Goal: Find specific page/section: Find specific page/section

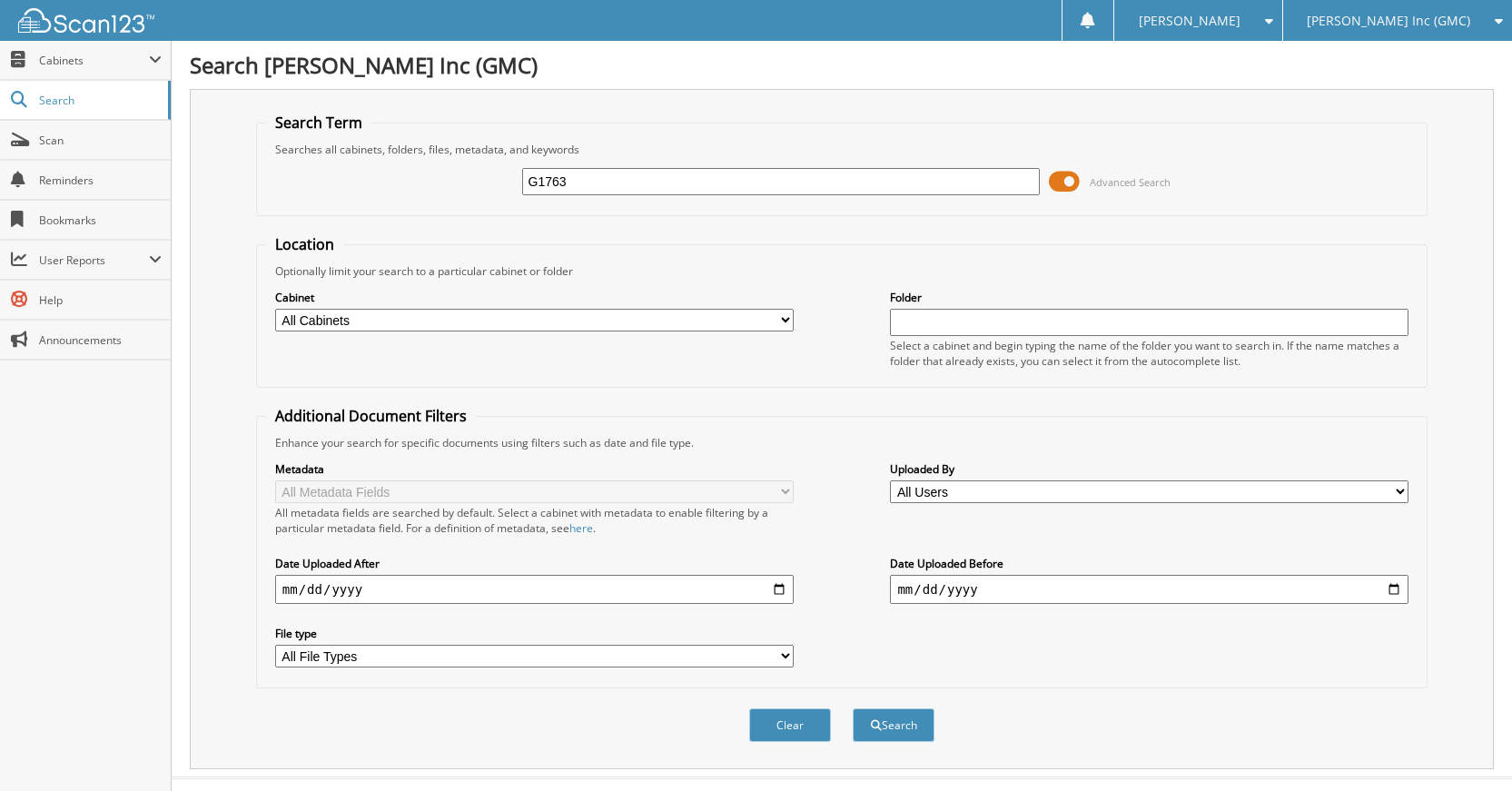
type input "G1763"
click at [852, 708] on button "Search" at bounding box center [893, 724] width 82 height 34
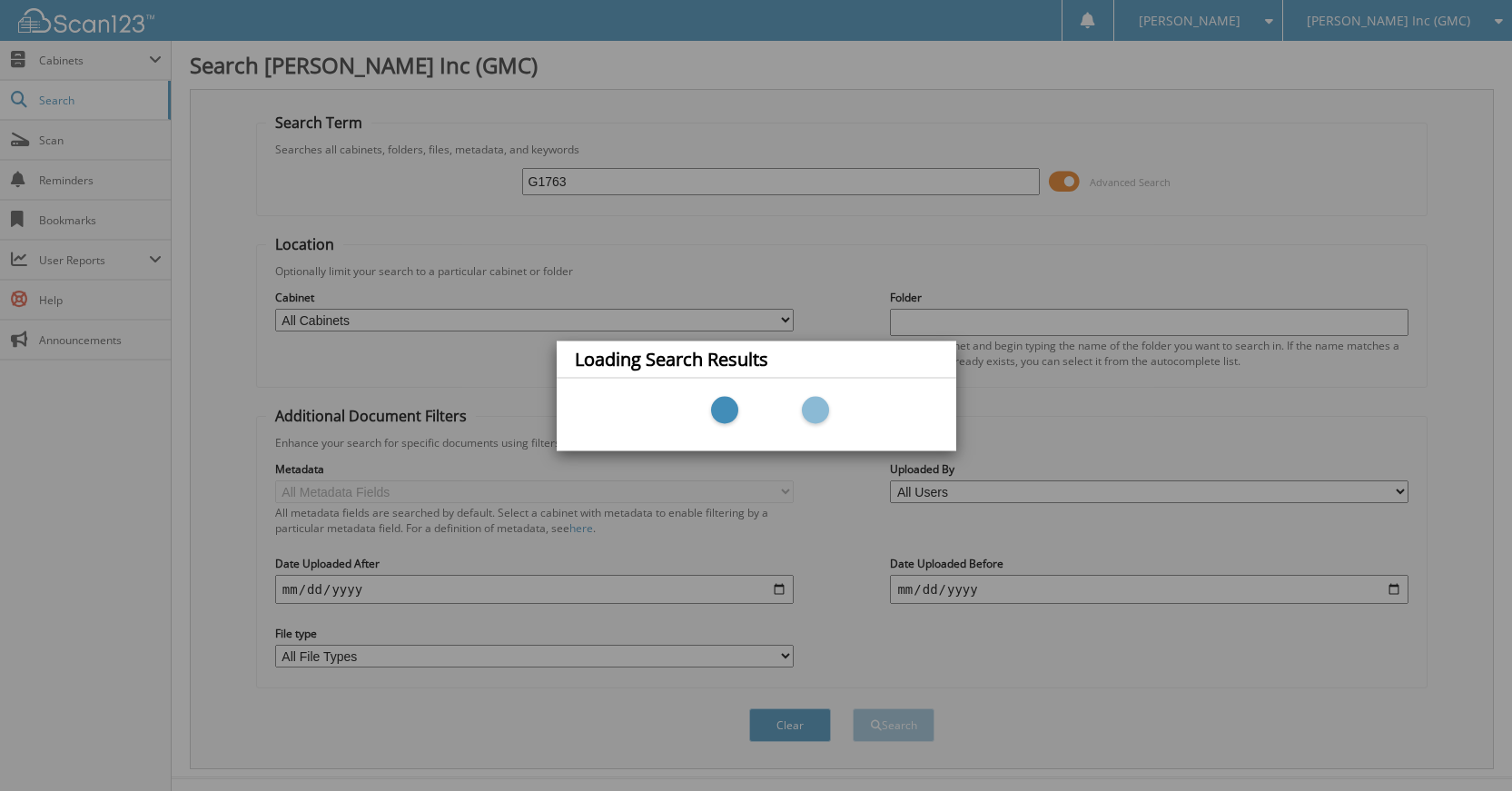
scroll to position [34, 0]
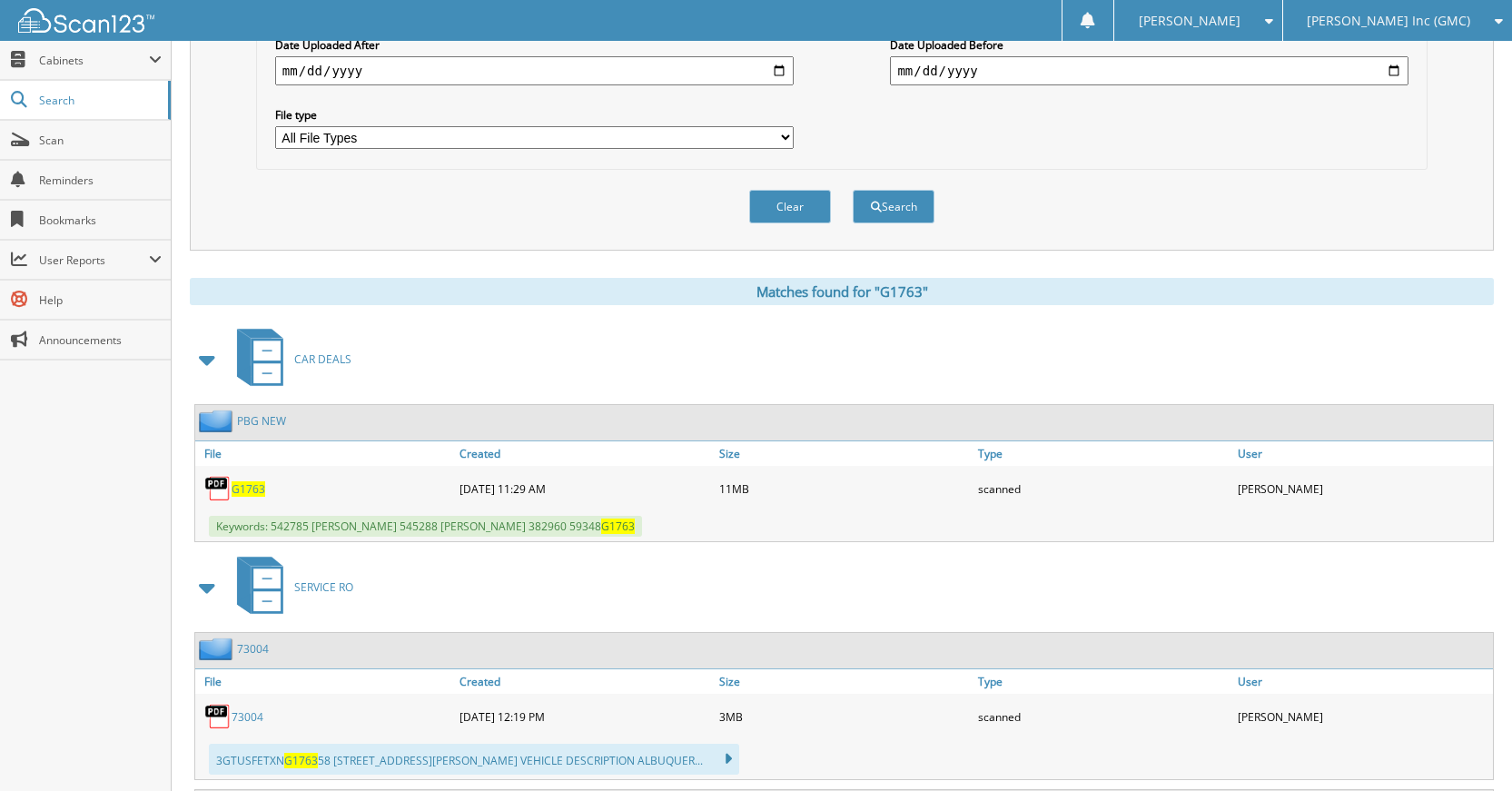
scroll to position [363, 0]
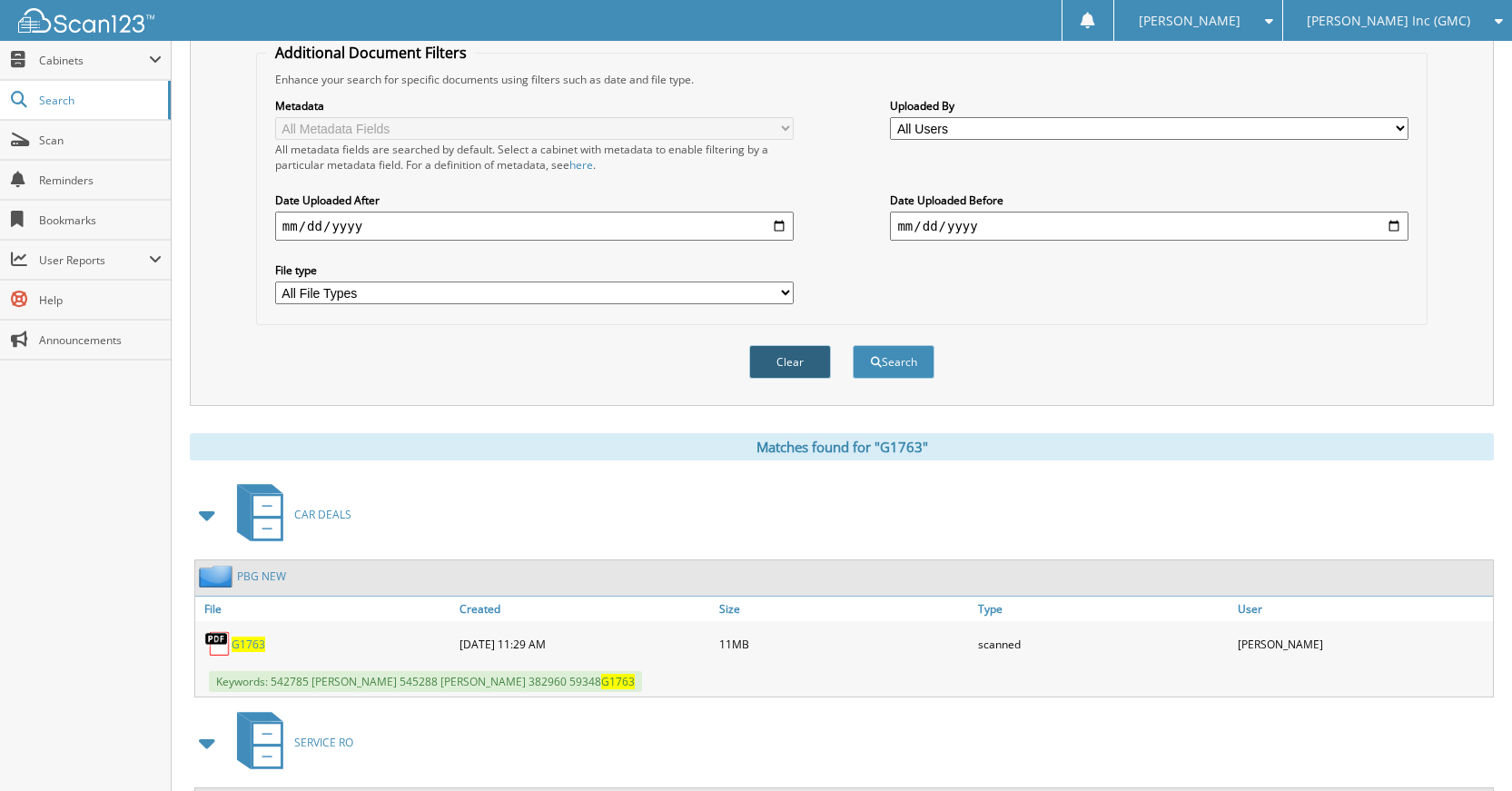
click at [787, 369] on button "Clear" at bounding box center [790, 361] width 82 height 34
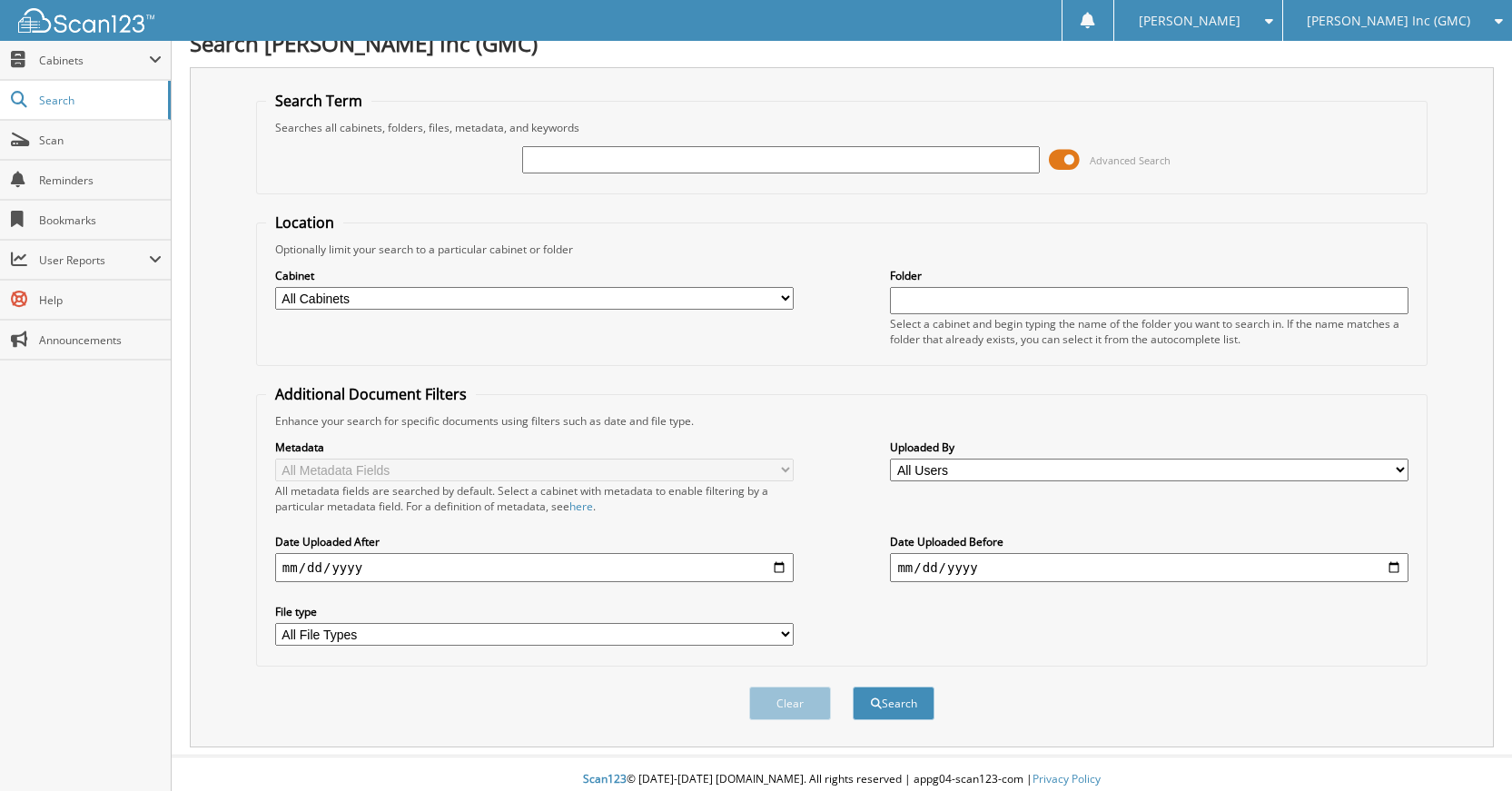
scroll to position [34, 0]
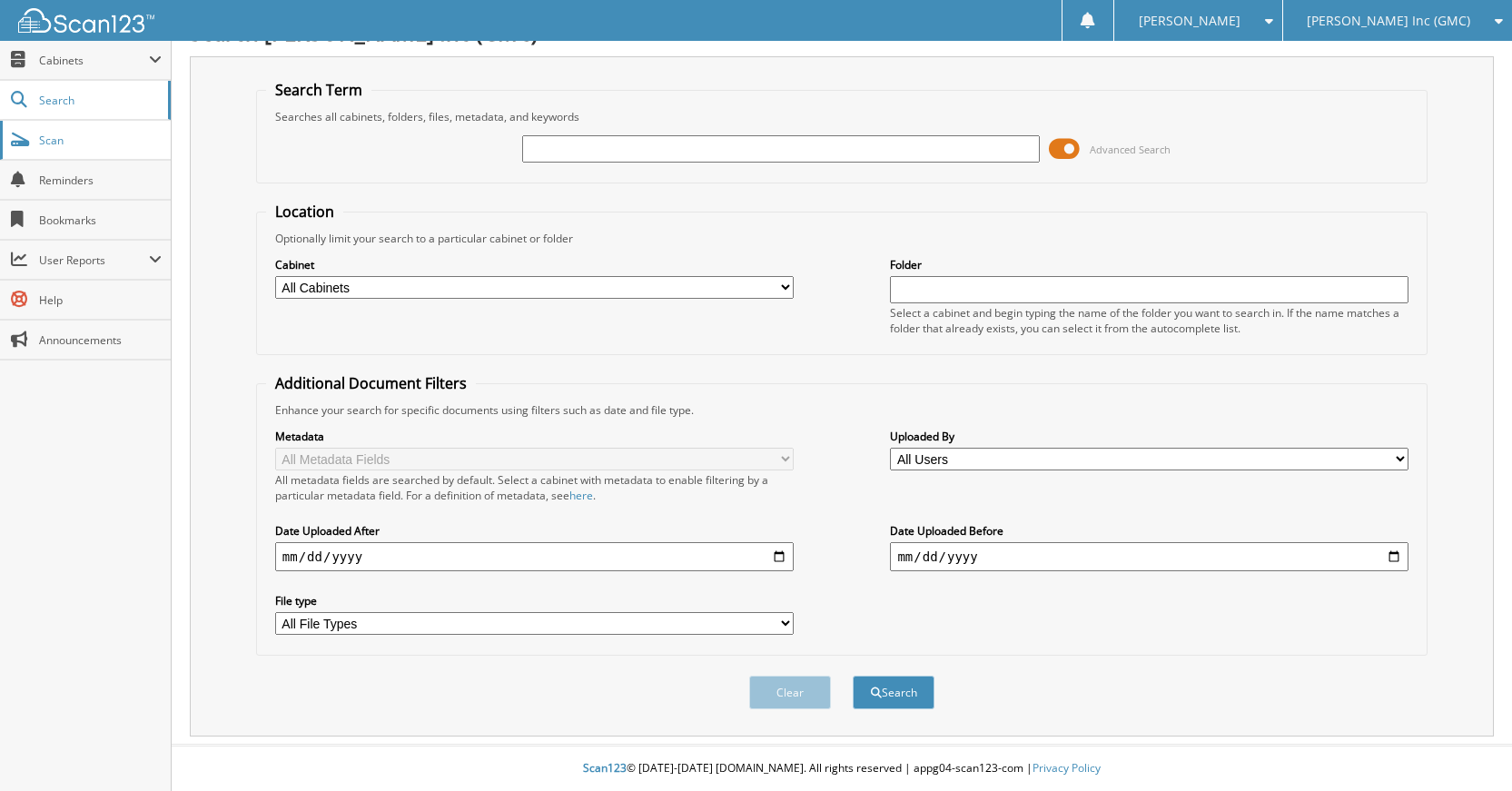
click at [111, 140] on span "Scan" at bounding box center [100, 140] width 122 height 16
